Goal: Check status: Check status

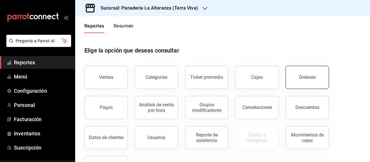
click at [305, 80] on button "Órdenes" at bounding box center [307, 77] width 43 height 23
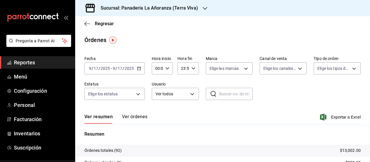
click at [203, 10] on icon "button" at bounding box center [205, 8] width 5 height 5
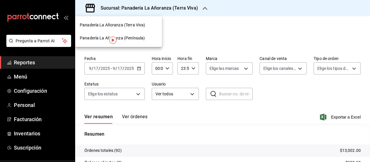
click at [127, 37] on span "Panadería La Añoranza (Península)" at bounding box center [112, 38] width 65 height 6
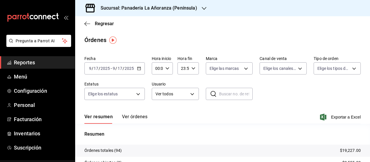
click at [25, 61] on span "Reportes" at bounding box center [42, 62] width 56 height 8
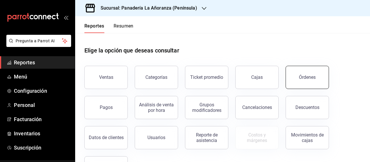
click at [300, 75] on div "Órdenes" at bounding box center [307, 76] width 17 height 5
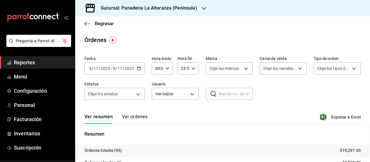
click at [205, 8] on icon "button" at bounding box center [204, 8] width 5 height 5
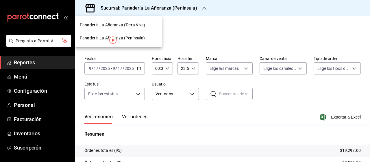
click at [135, 26] on span "Panadería La Añoranza (Terra Viva)" at bounding box center [112, 25] width 65 height 6
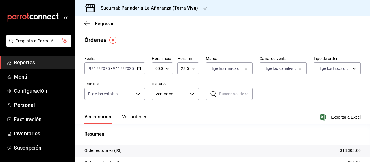
click at [203, 8] on icon "button" at bounding box center [205, 8] width 5 height 5
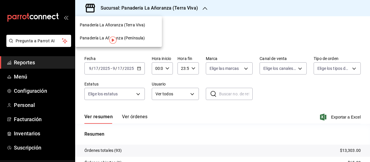
click at [142, 39] on span "Panadería La Añoranza (Península)" at bounding box center [112, 38] width 65 height 6
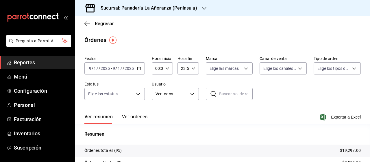
click at [202, 9] on icon "button" at bounding box center [204, 8] width 5 height 5
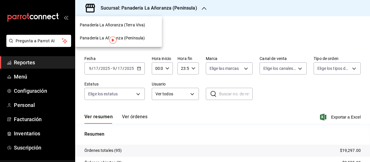
click at [140, 26] on span "Panadería La Añoranza (Terra Viva)" at bounding box center [112, 25] width 65 height 6
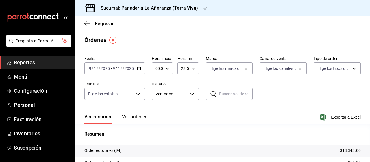
click at [198, 10] on div "Sucursal: Panadería La Añoranza (Terra Viva)" at bounding box center [145, 8] width 130 height 16
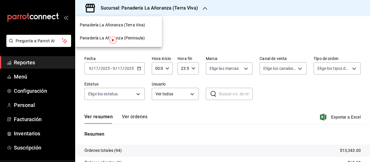
click at [129, 38] on span "Panadería La Añoranza (Península)" at bounding box center [112, 38] width 65 height 6
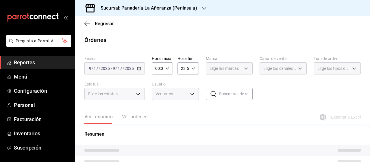
scroll to position [29, 0]
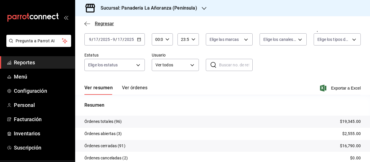
click at [89, 23] on icon "button" at bounding box center [87, 23] width 6 height 5
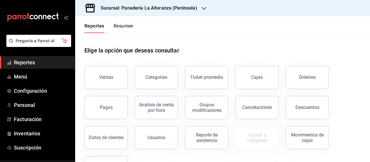
click at [122, 28] on button "Resumen" at bounding box center [124, 28] width 20 height 10
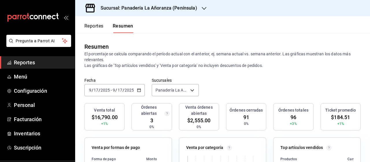
scroll to position [58, 0]
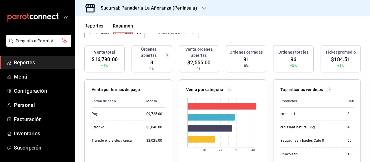
click at [32, 60] on span "Reportes" at bounding box center [42, 62] width 56 height 8
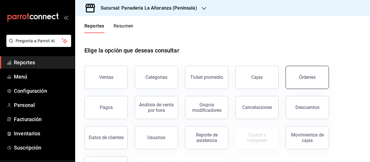
click at [310, 82] on button "Órdenes" at bounding box center [307, 77] width 43 height 23
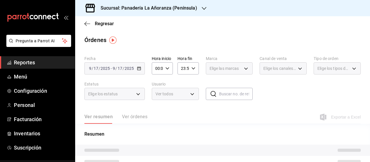
click at [296, 119] on div "Ver resumen Ver órdenes Exportar a Excel" at bounding box center [222, 115] width 277 height 17
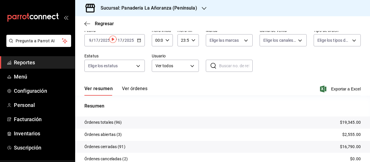
scroll to position [29, 0]
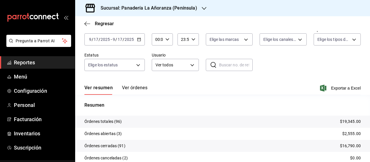
click at [110, 40] on input "2025" at bounding box center [105, 39] width 10 height 5
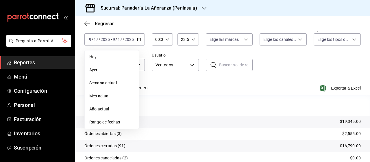
click at [110, 97] on span "Mes actual" at bounding box center [111, 96] width 45 height 6
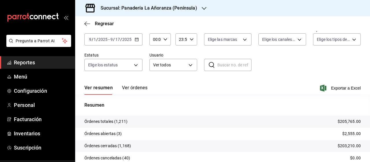
click at [202, 6] on icon "button" at bounding box center [204, 8] width 5 height 5
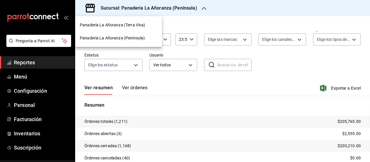
click at [140, 24] on span "Panadería La Añoranza (Terra Viva)" at bounding box center [112, 25] width 65 height 6
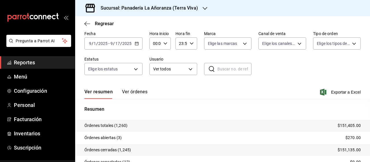
scroll to position [58, 0]
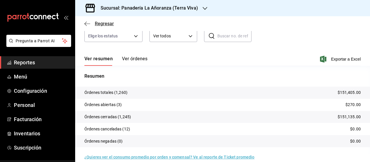
click at [86, 24] on icon "button" at bounding box center [87, 23] width 6 height 5
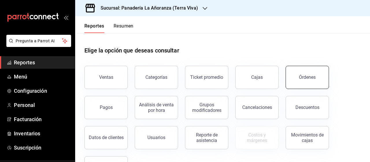
click at [314, 80] on button "Órdenes" at bounding box center [307, 77] width 43 height 23
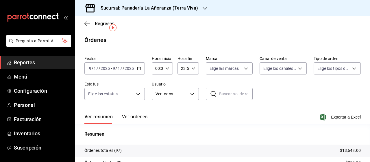
scroll to position [29, 0]
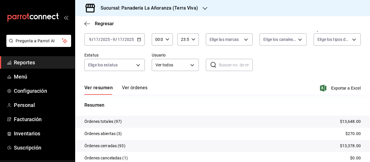
click at [197, 6] on div "Sucursal: Panadería La Añoranza (Terra Viva)" at bounding box center [145, 8] width 130 height 16
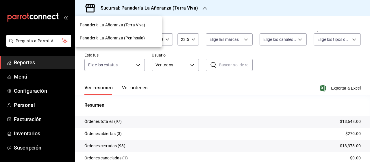
click at [139, 37] on span "Panadería La Añoranza (Península)" at bounding box center [112, 38] width 65 height 6
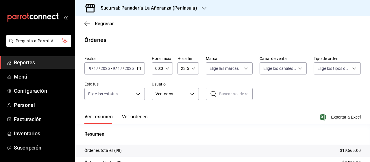
scroll to position [29, 0]
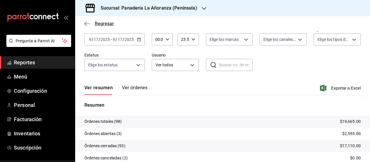
click at [86, 21] on icon "button" at bounding box center [85, 23] width 2 height 4
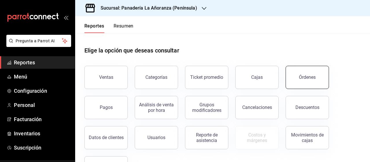
click at [309, 77] on div "Órdenes" at bounding box center [307, 76] width 17 height 5
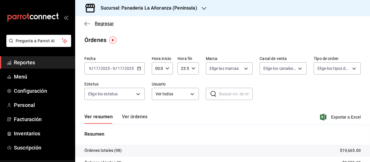
click at [88, 23] on icon "button" at bounding box center [87, 23] width 6 height 5
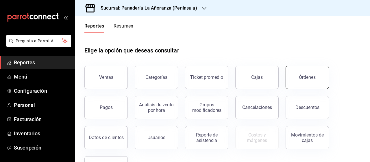
click at [307, 80] on button "Órdenes" at bounding box center [307, 77] width 43 height 23
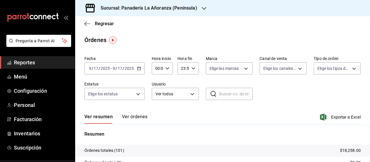
click at [202, 6] on icon "button" at bounding box center [204, 8] width 5 height 5
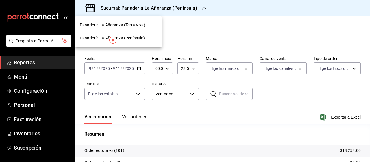
click at [124, 28] on div "Panadería La Añoranza (Terra Viva)" at bounding box center [118, 25] width 87 height 13
